Goal: Task Accomplishment & Management: Use online tool/utility

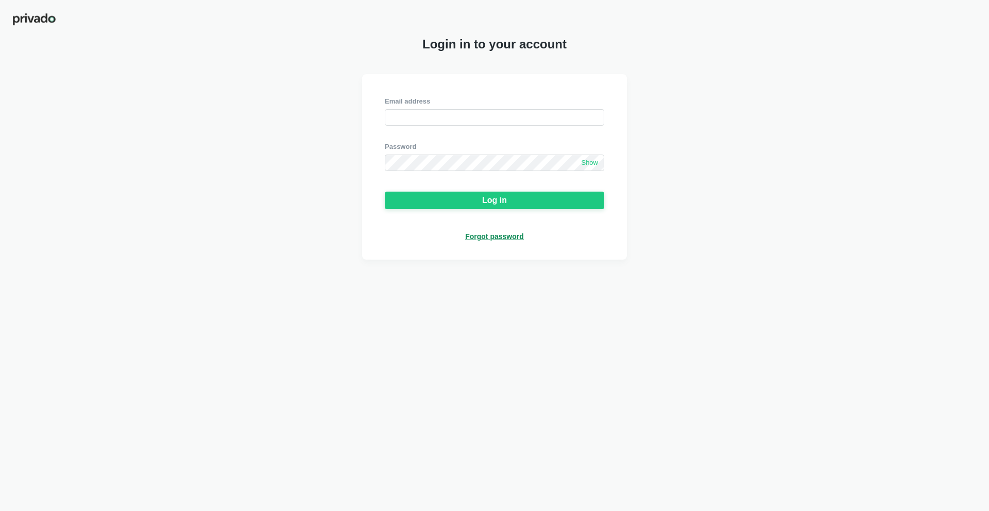
click at [437, 107] on div "Email address" at bounding box center [494, 111] width 219 height 29
click at [436, 115] on input "email" at bounding box center [494, 117] width 219 height 16
paste input "[EMAIL_ADDRESS][DOMAIN_NAME]"
type input "[EMAIL_ADDRESS][DOMAIN_NAME]"
click at [375, 162] on div "Email address [EMAIL_ADDRESS][DOMAIN_NAME] Password Show Log in Forgot password" at bounding box center [494, 166] width 265 height 185
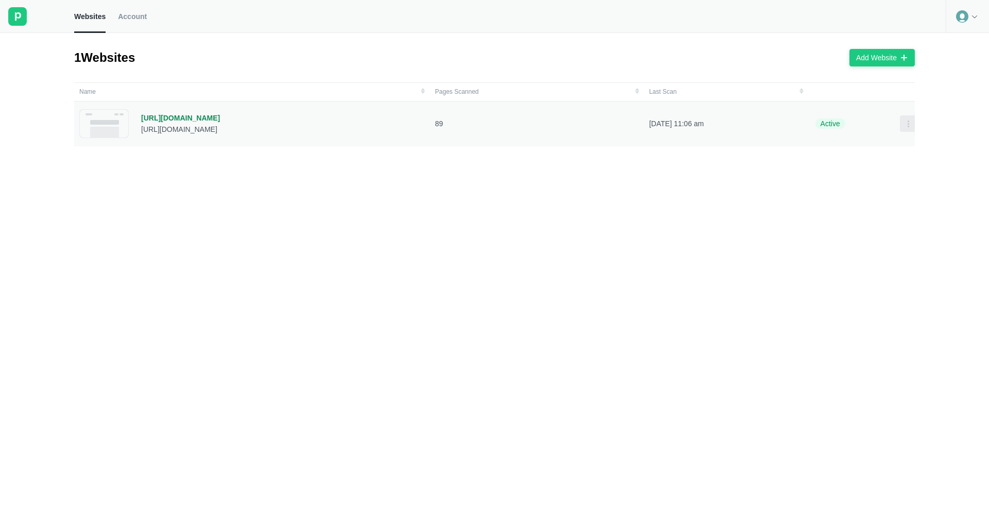
click at [904, 120] on icon at bounding box center [908, 124] width 8 height 8
click at [809, 123] on td "Active" at bounding box center [854, 123] width 91 height 45
click at [784, 123] on p "[DATE] 11:06 am" at bounding box center [726, 123] width 154 height 9
click at [972, 19] on icon at bounding box center [975, 16] width 8 height 8
click at [141, 22] on link "Account" at bounding box center [132, 16] width 29 height 33
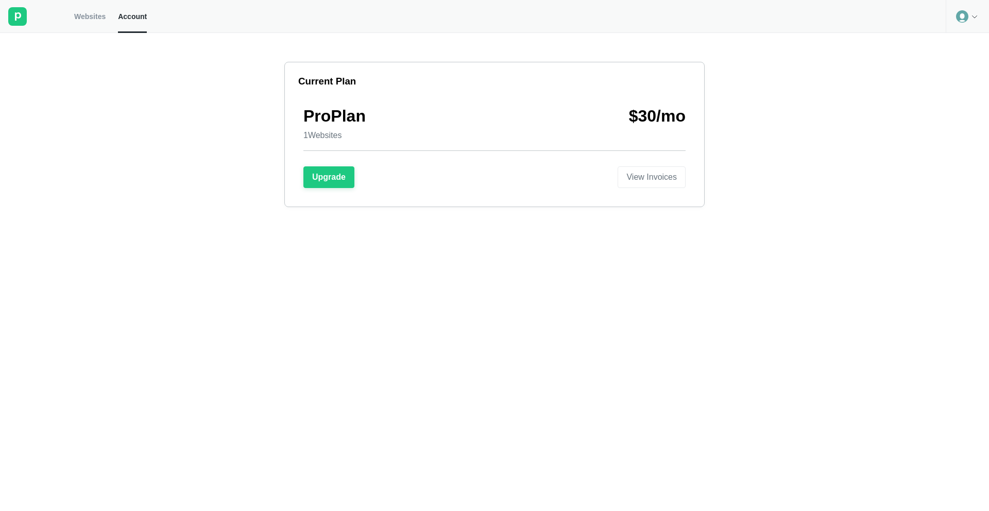
click at [91, 23] on link "Websites" at bounding box center [89, 16] width 31 height 33
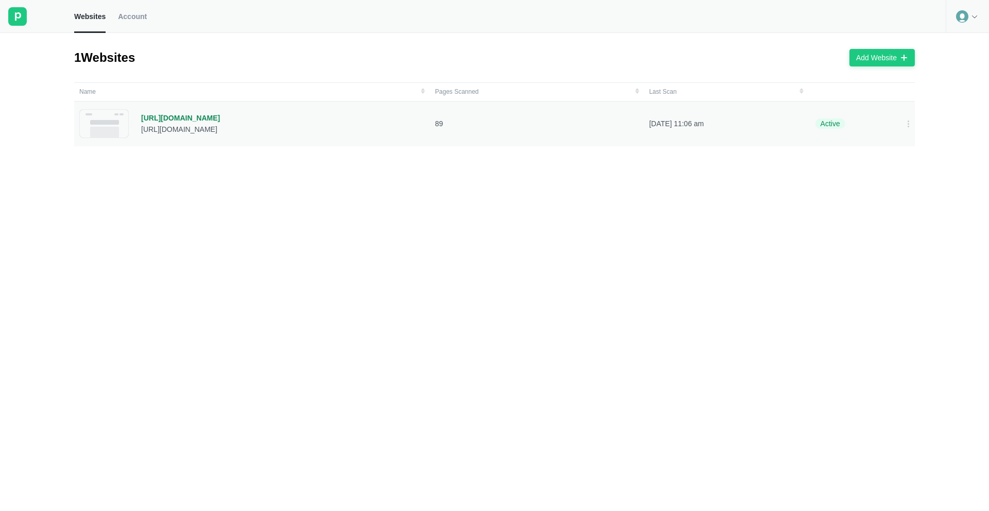
click at [590, 132] on td "89" at bounding box center [537, 123] width 214 height 45
click at [439, 124] on p "89" at bounding box center [537, 123] width 204 height 9
click at [191, 117] on div "[URL][DOMAIN_NAME]" at bounding box center [180, 117] width 79 height 9
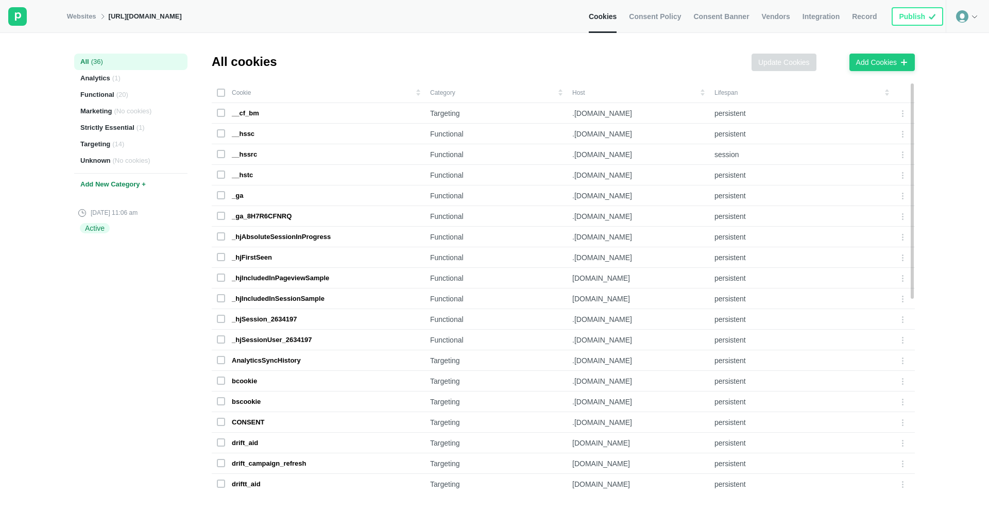
click at [665, 15] on span "Consent Policy" at bounding box center [655, 16] width 52 height 9
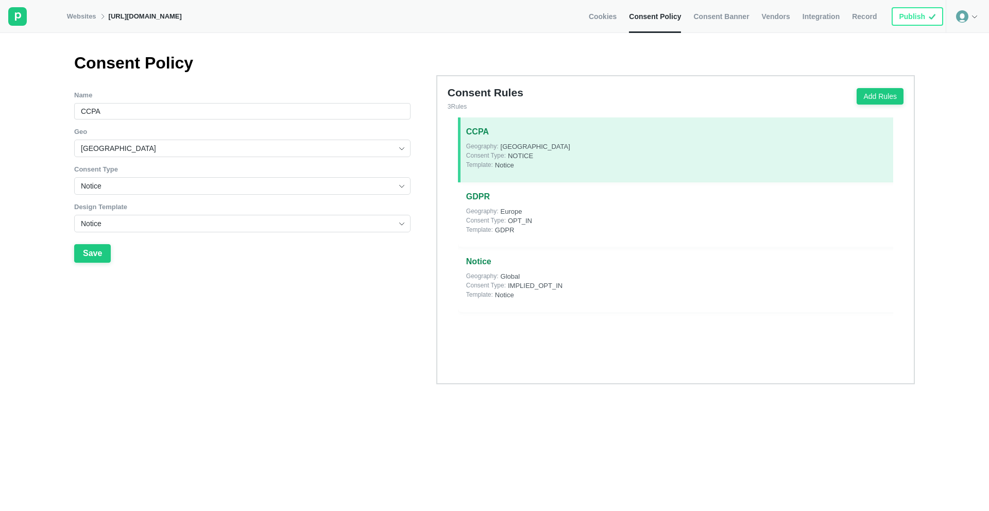
click at [707, 14] on span "Consent Banner" at bounding box center [721, 16] width 56 height 9
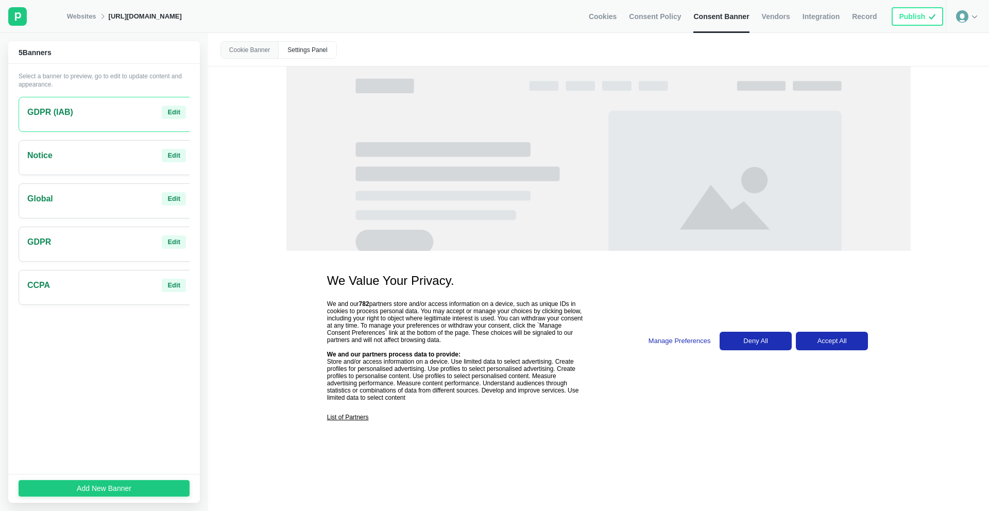
click at [818, 19] on span "Integration" at bounding box center [821, 16] width 37 height 9
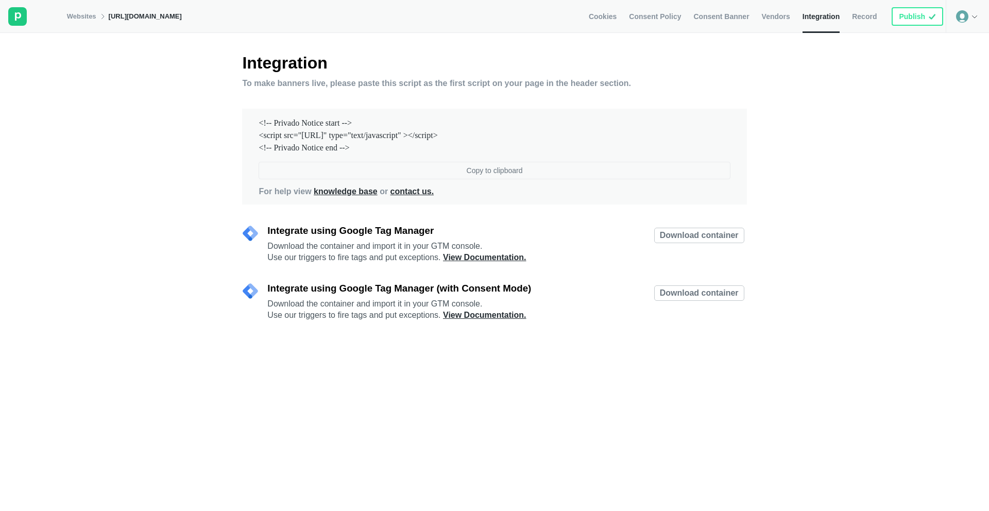
click at [499, 171] on div "Copy to clipboard" at bounding box center [495, 170] width 56 height 9
click at [460, 257] on link "View Documentation." at bounding box center [484, 257] width 83 height 9
